Goal: Transaction & Acquisition: Purchase product/service

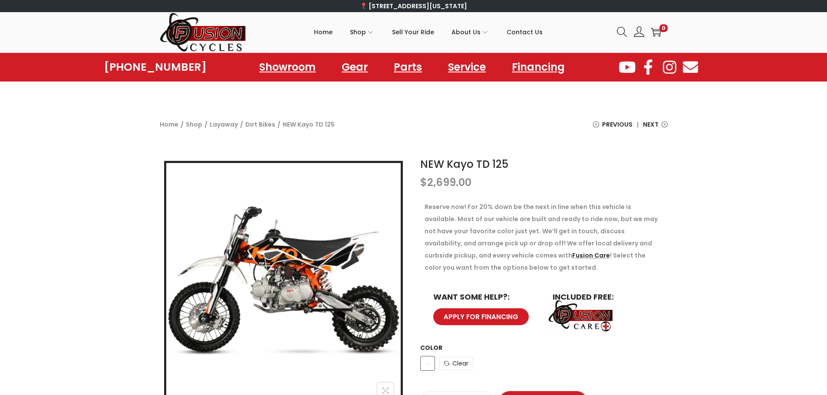
scroll to position [87, 0]
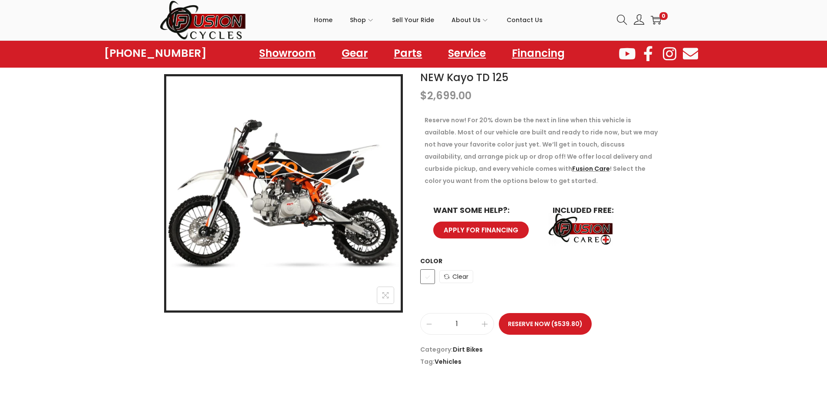
click at [712, 253] on div "NEW Kayo TD 125 $ 2,699.00 Reserve now! For 20% down be the next in line when t…" at bounding box center [413, 219] width 827 height 307
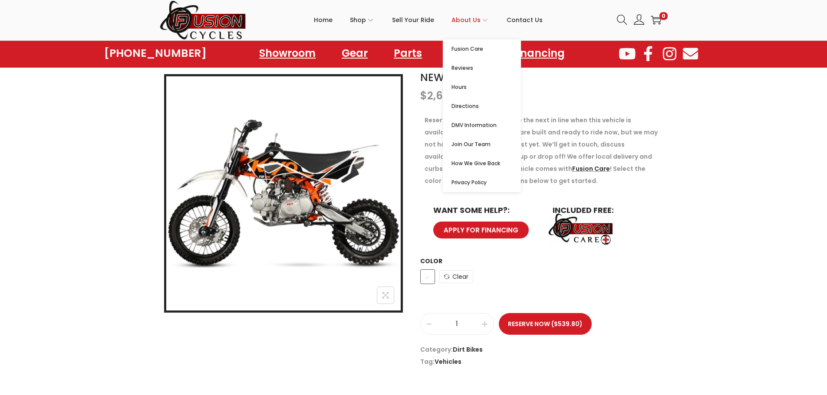
click at [463, 17] on span "About Us" at bounding box center [465, 20] width 29 height 22
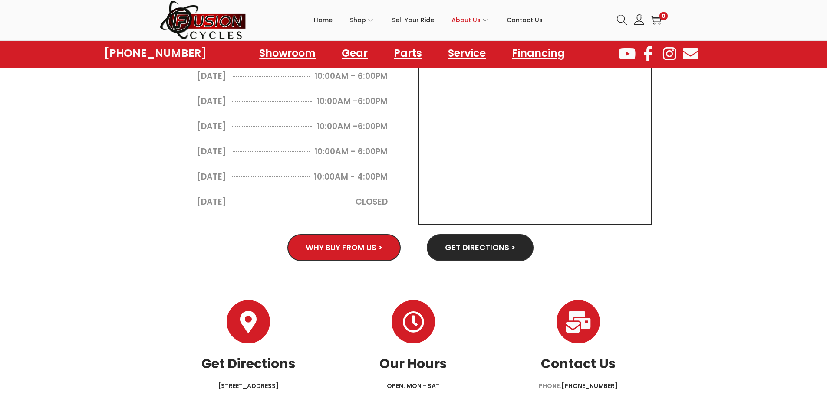
scroll to position [347, 0]
